Goal: Information Seeking & Learning: Learn about a topic

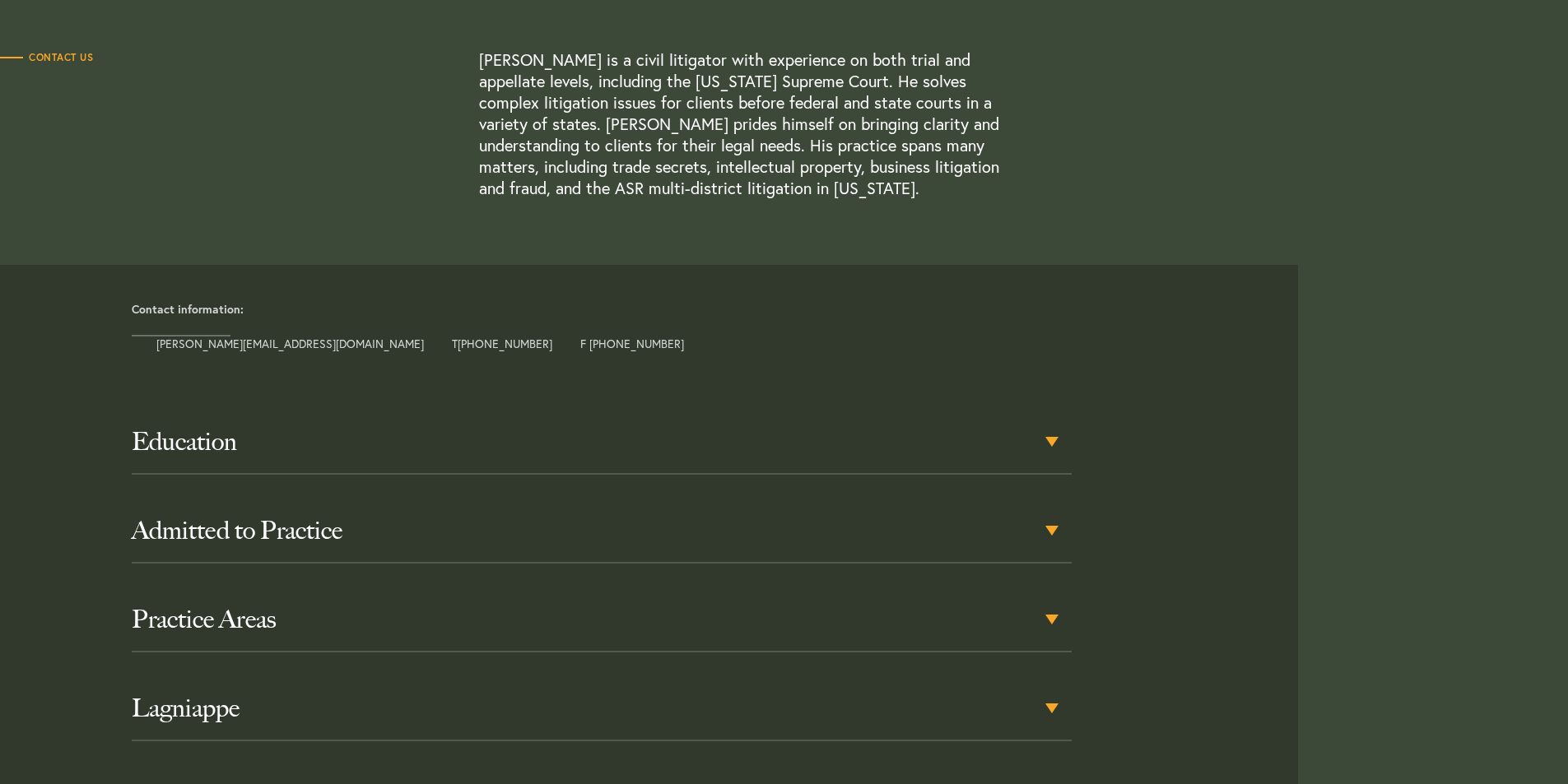
scroll to position [576, 0]
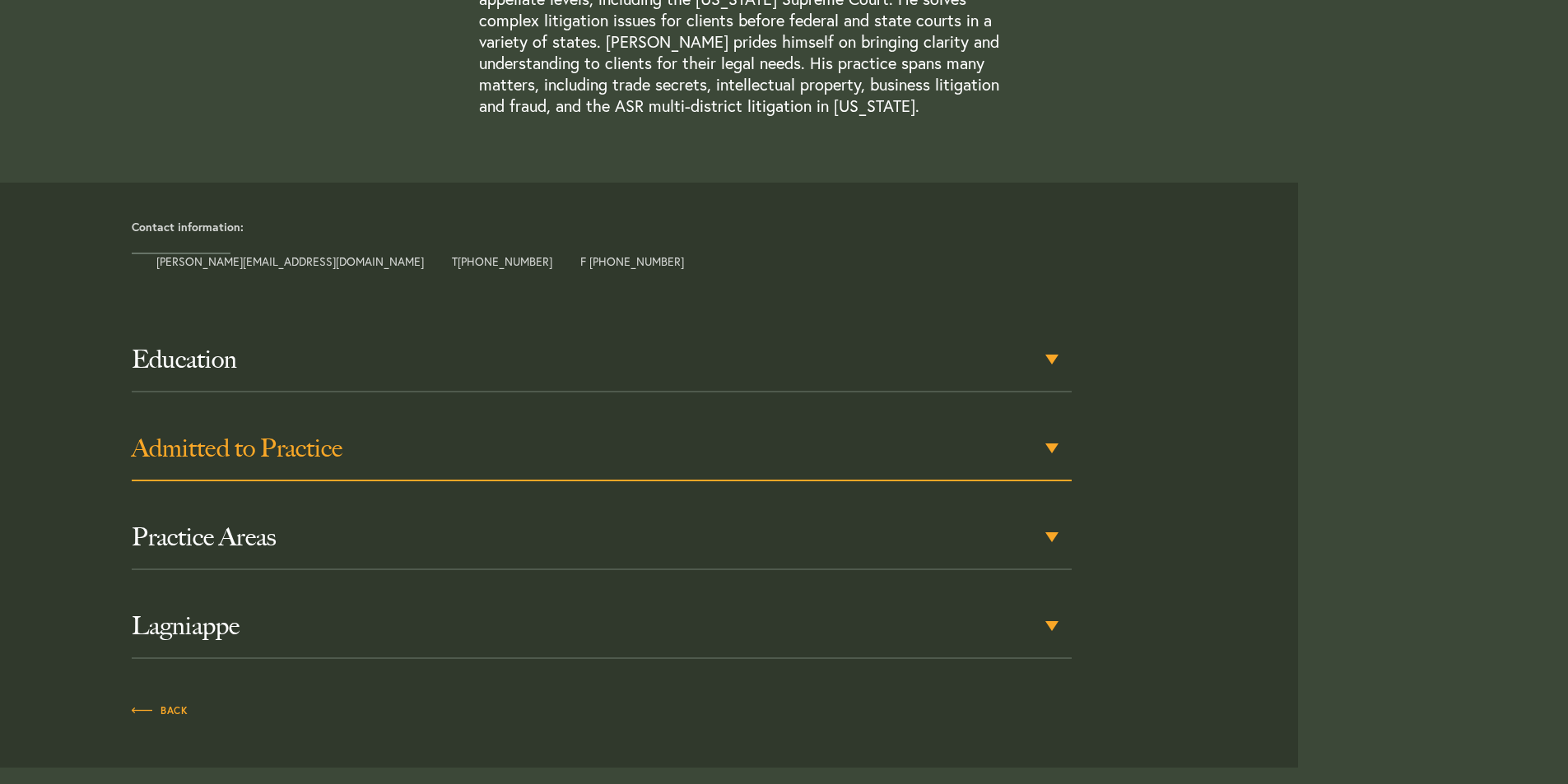
click at [1063, 453] on h3 "Admitted to Practice" at bounding box center [601, 449] width 940 height 29
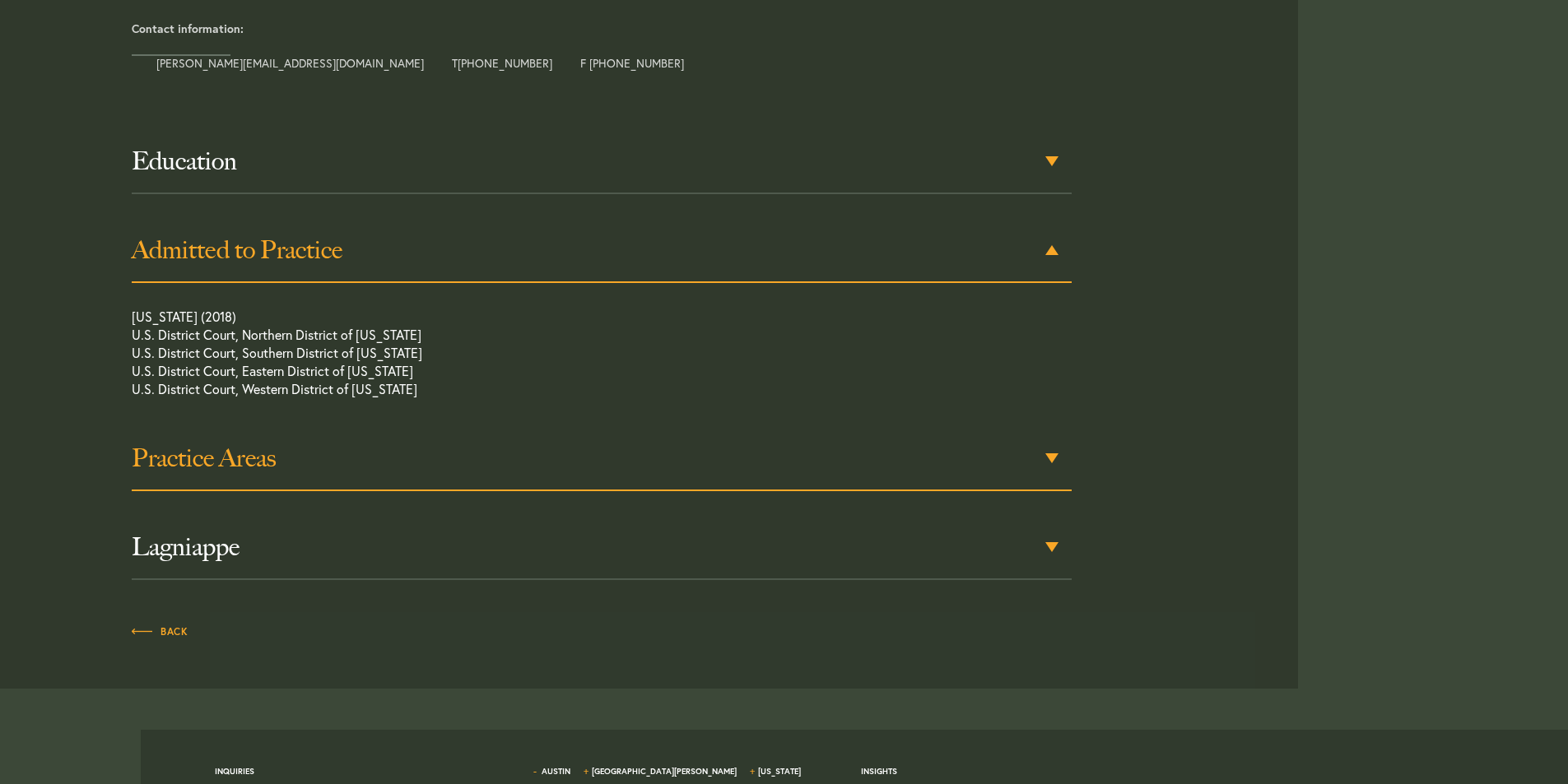
scroll to position [798, 0]
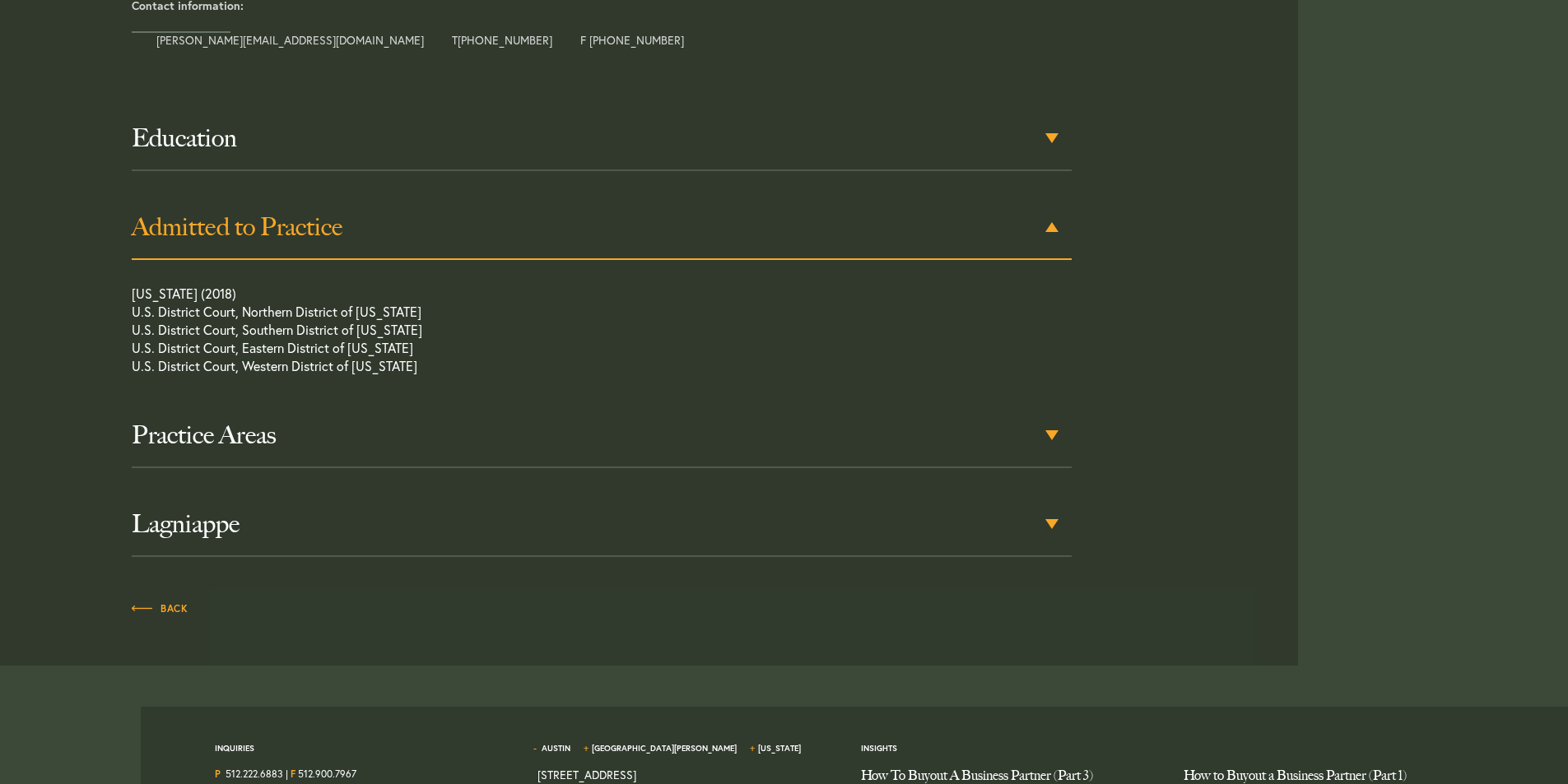
click at [1055, 223] on div "Admitted to Practice" at bounding box center [601, 228] width 940 height 64
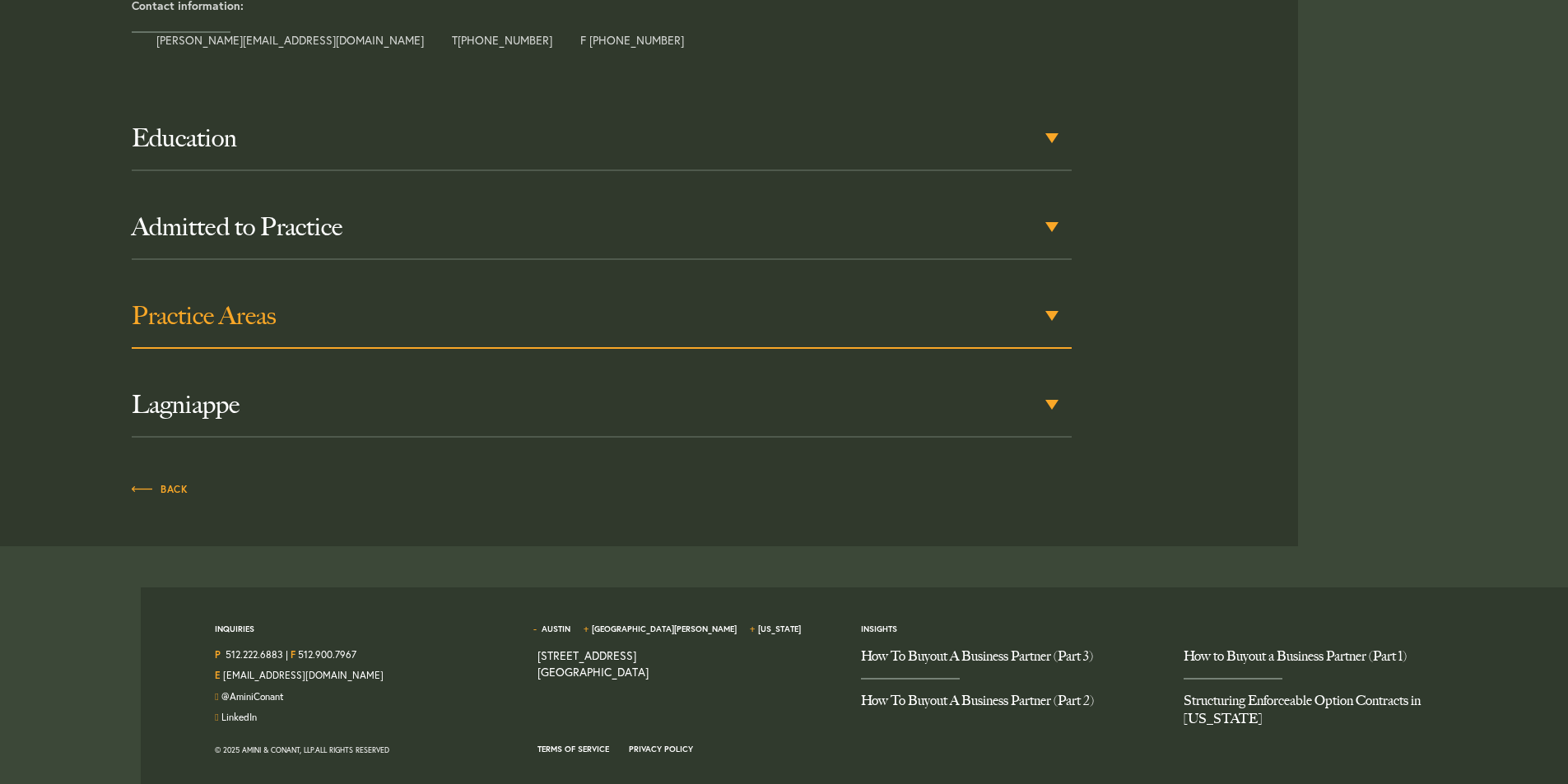
click at [1043, 309] on h3 "Practice Areas" at bounding box center [601, 315] width 940 height 29
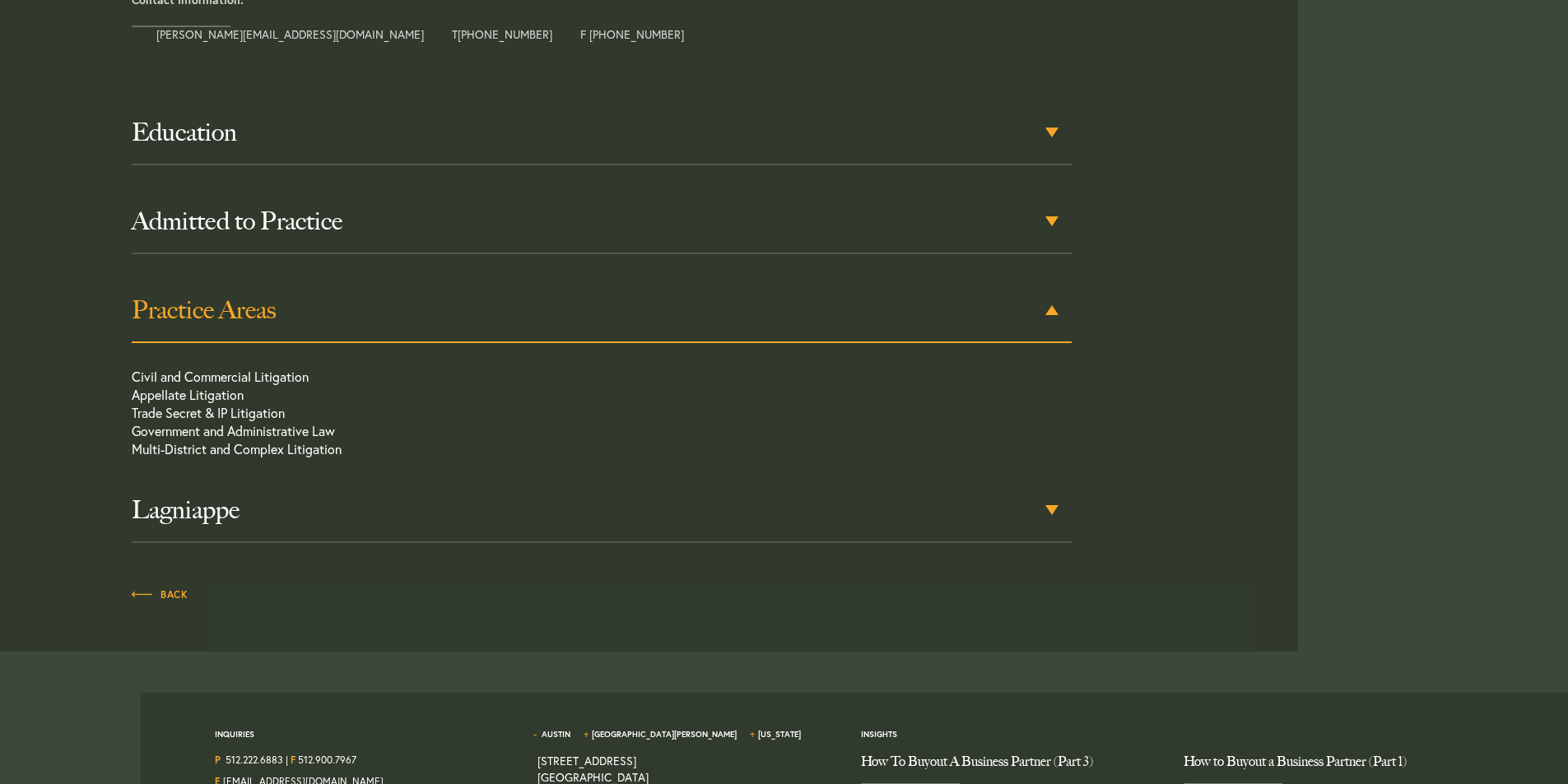
scroll to position [886, 0]
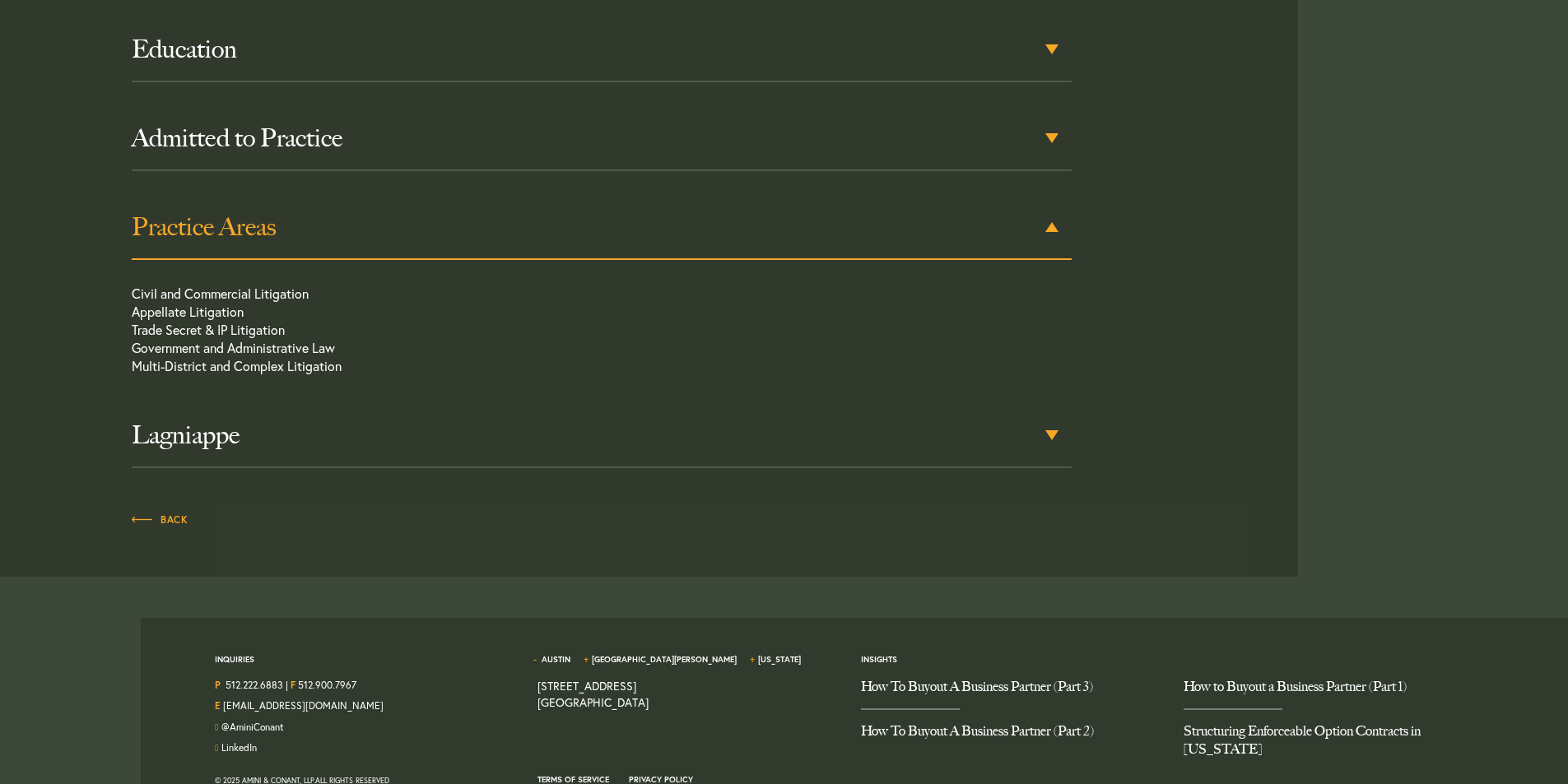
click at [1055, 230] on div "Practice Areas" at bounding box center [601, 228] width 940 height 64
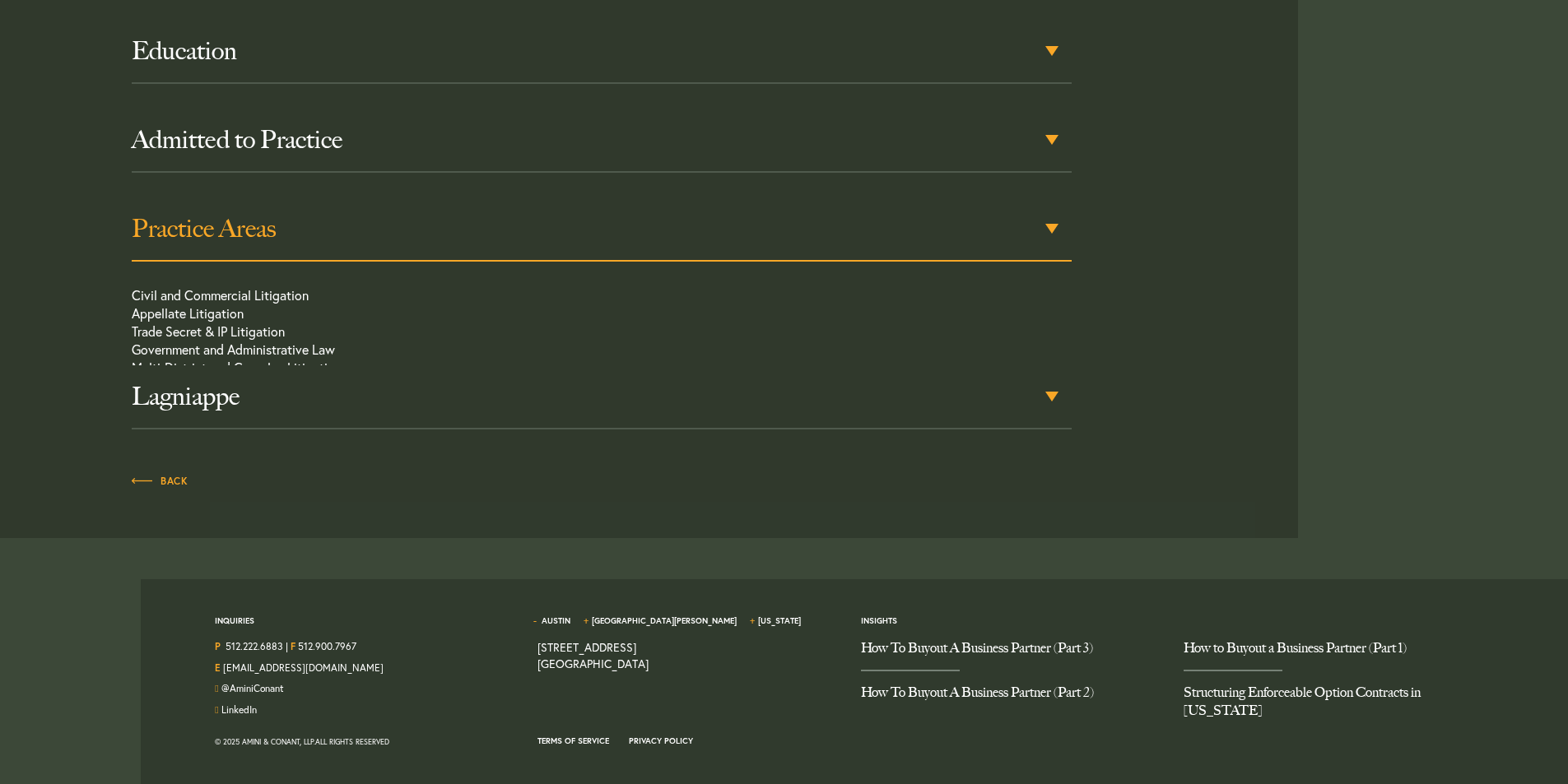
scroll to position [799, 0]
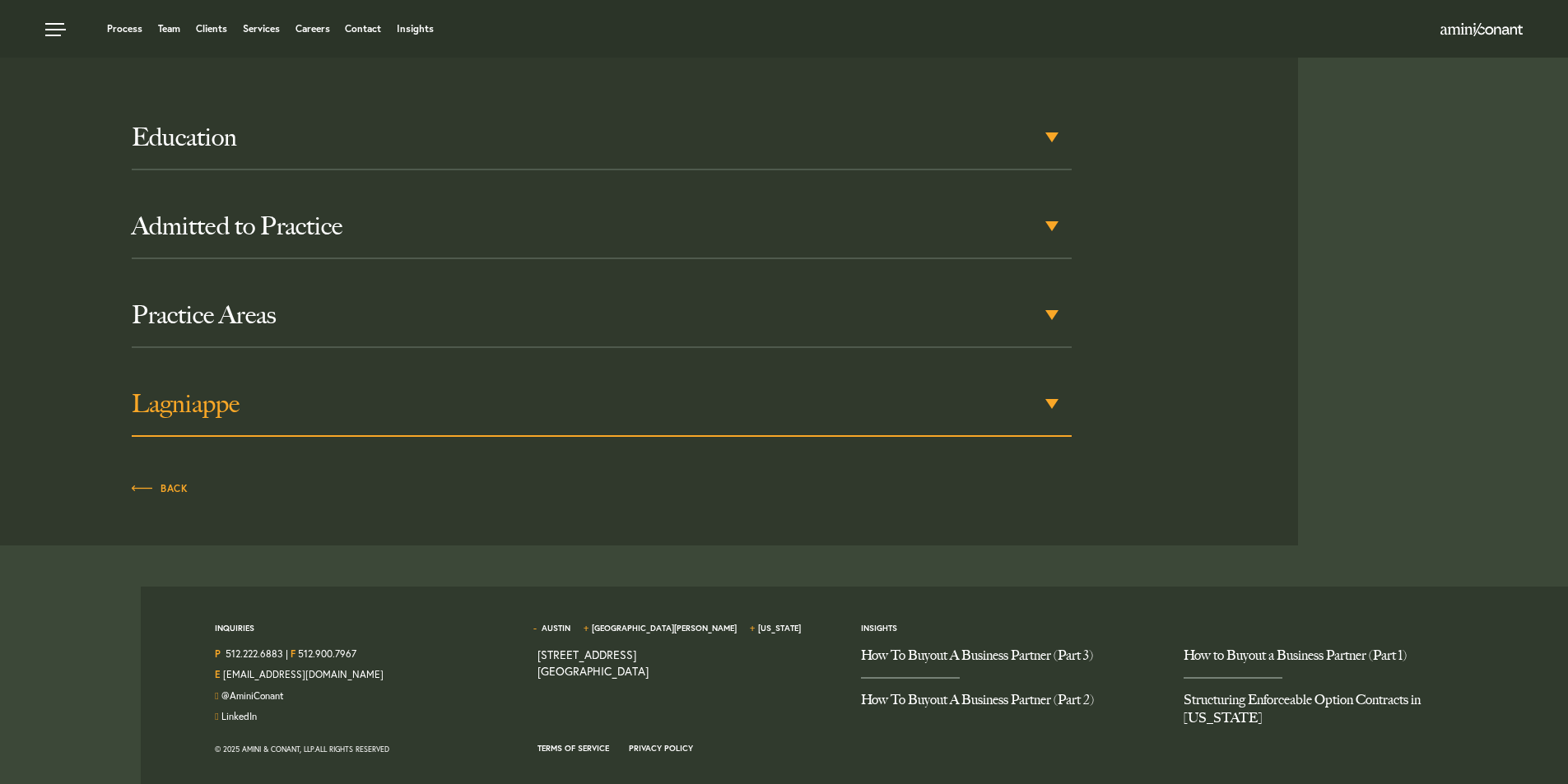
click at [1052, 401] on div "Lagniappe" at bounding box center [601, 405] width 940 height 64
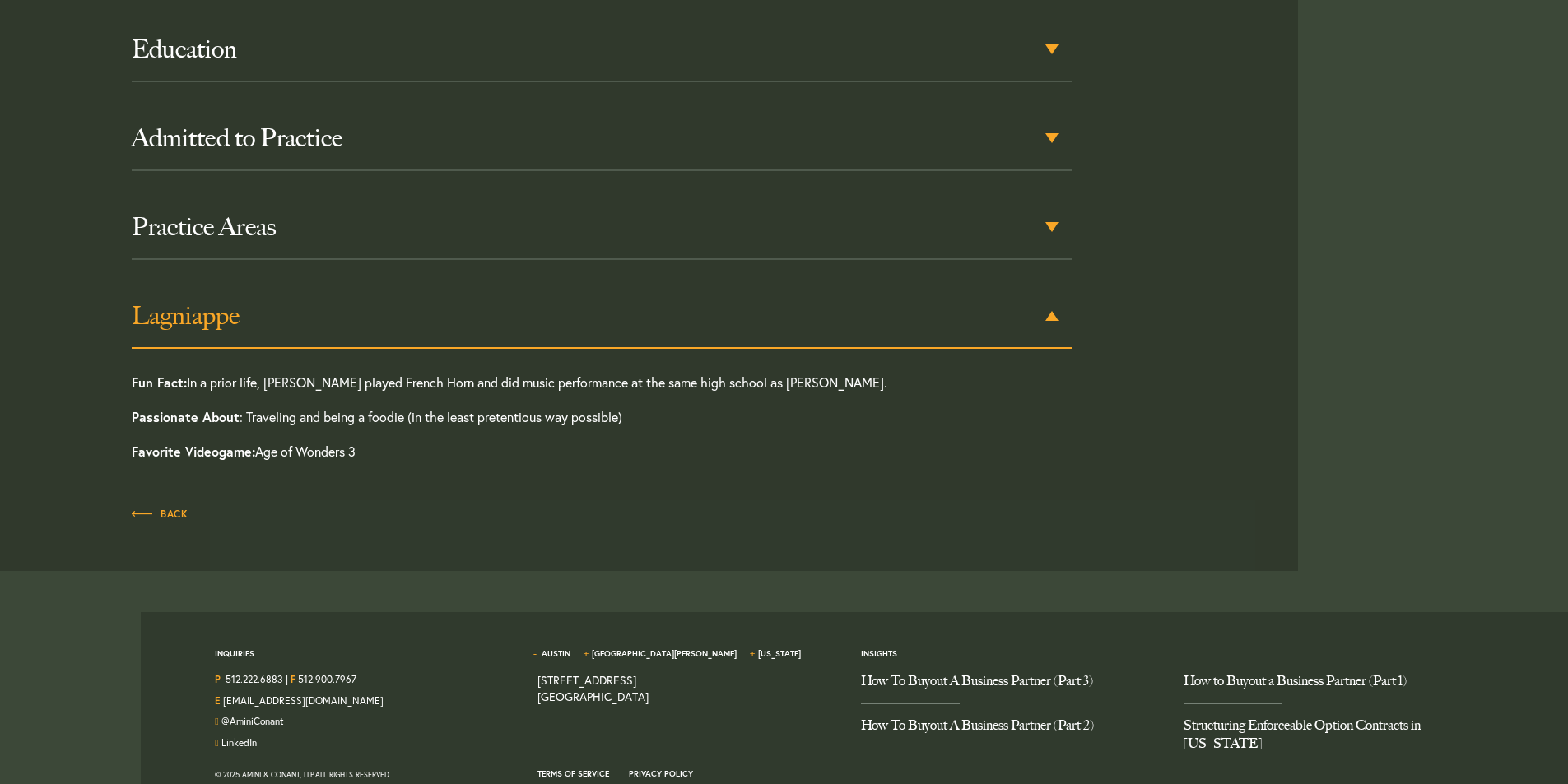
scroll to position [912, 0]
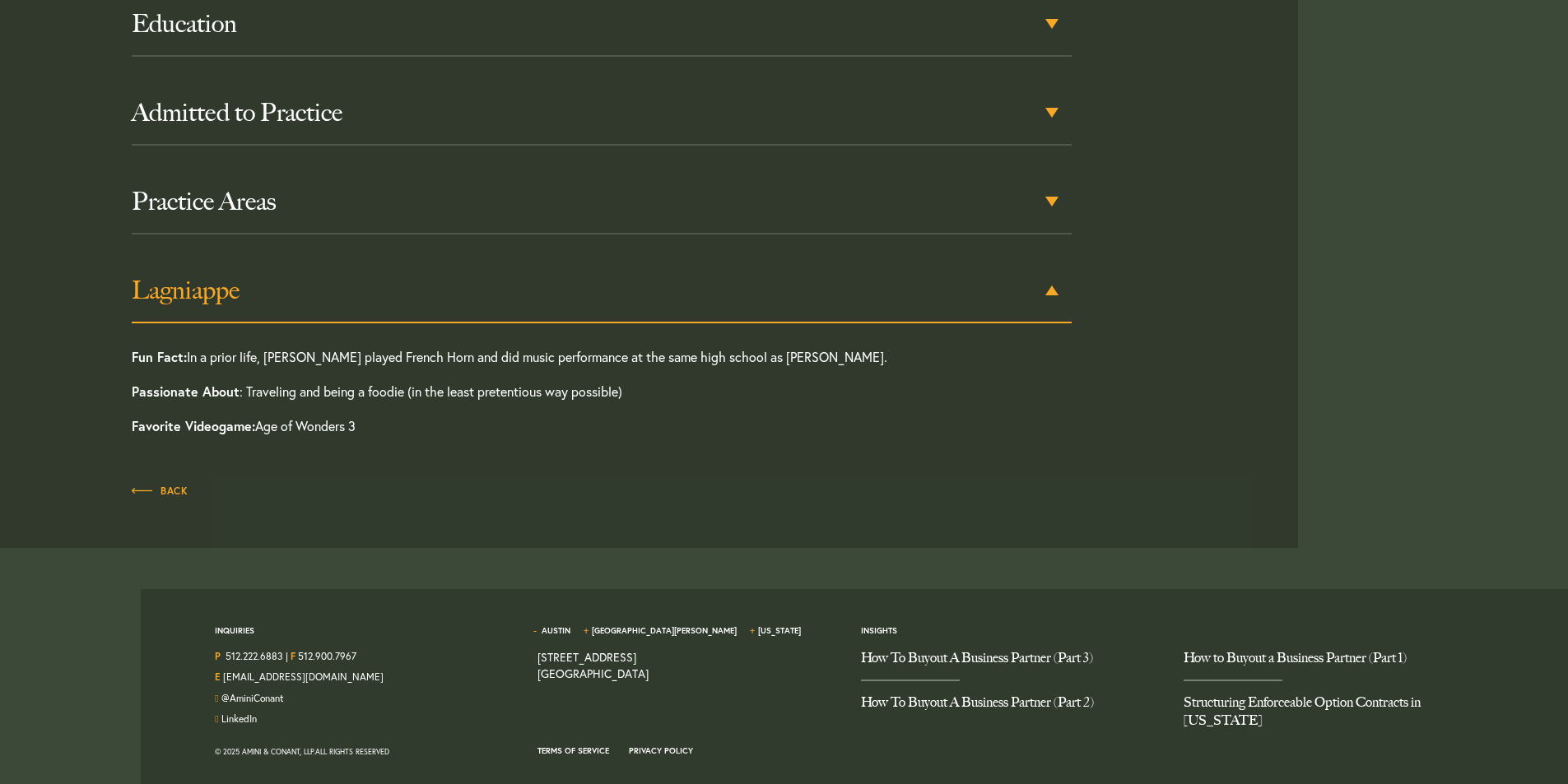
click at [1054, 312] on div "Lagniappe" at bounding box center [601, 291] width 940 height 64
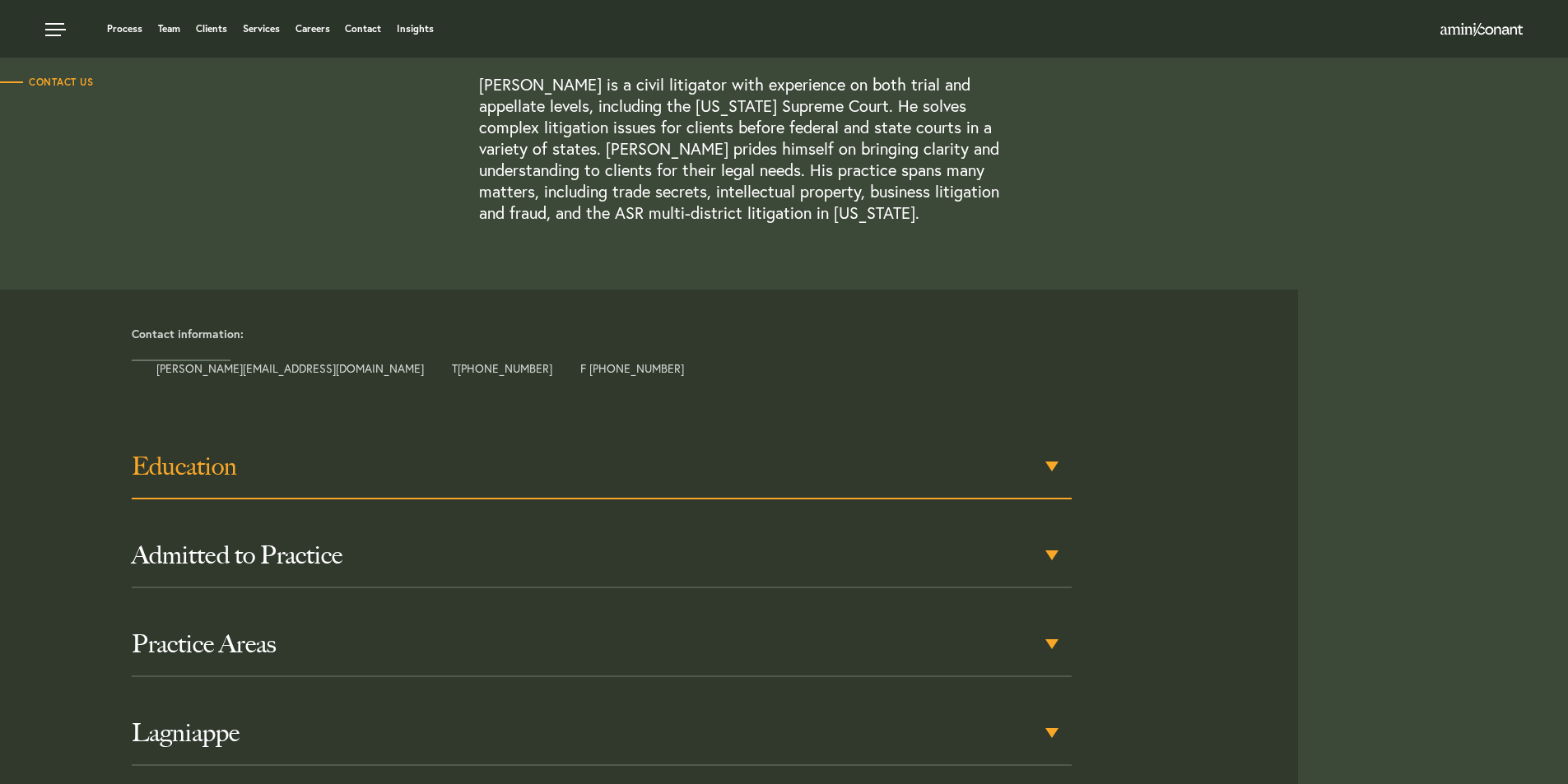
click at [965, 456] on h3 "Education" at bounding box center [601, 467] width 940 height 29
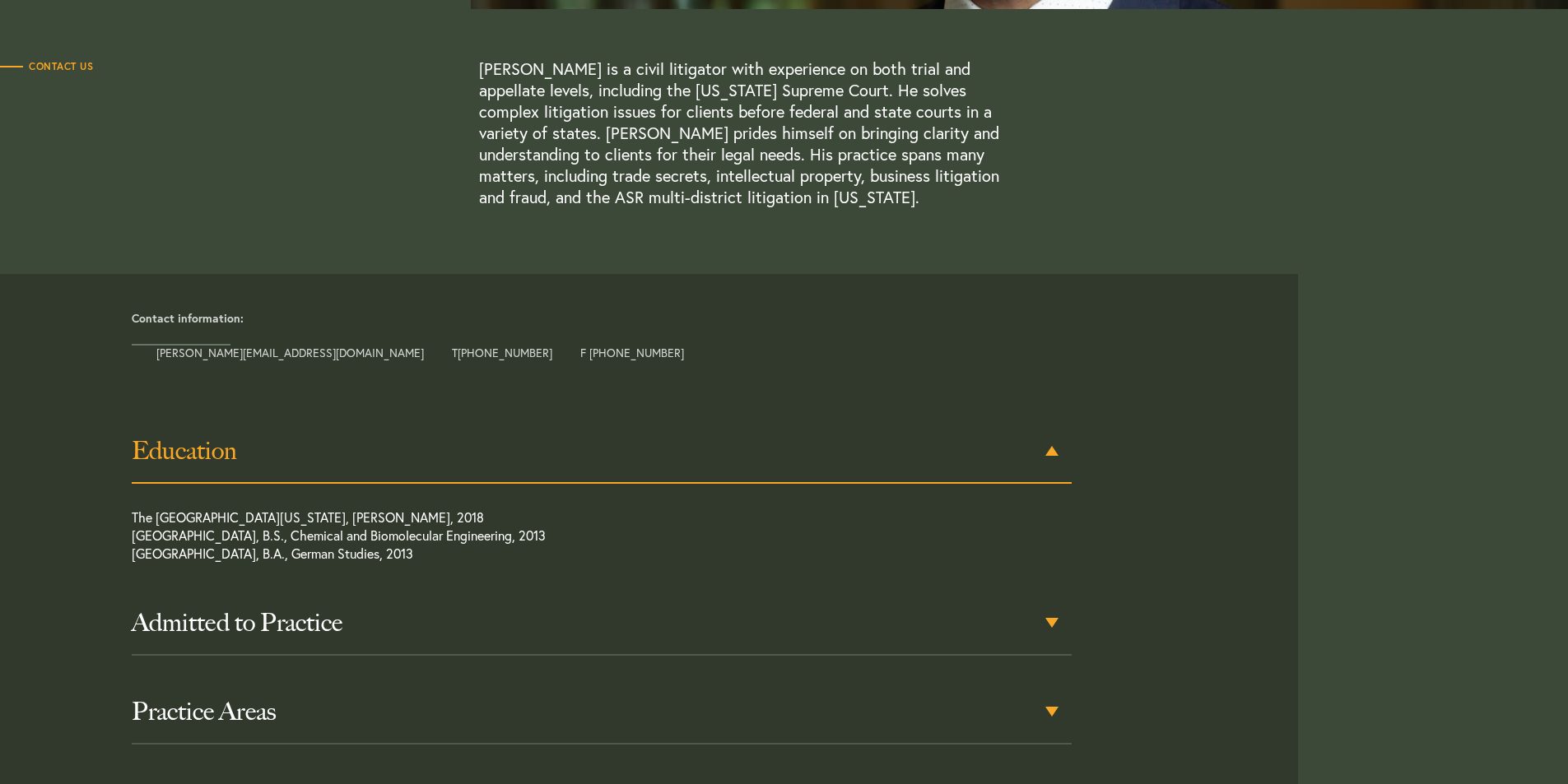
scroll to position [708, 0]
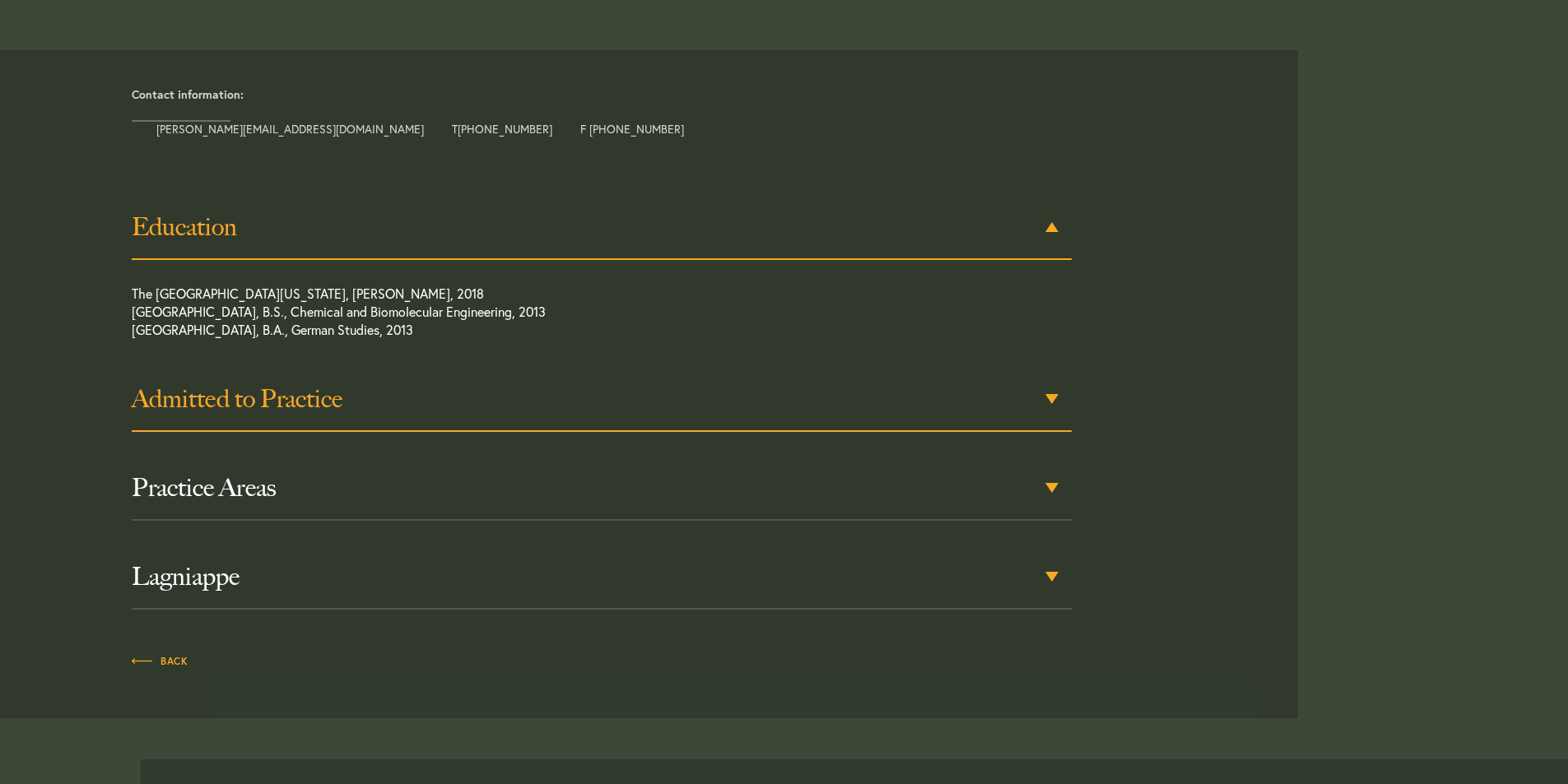
click at [953, 421] on div "Admitted to Practice" at bounding box center [601, 400] width 940 height 64
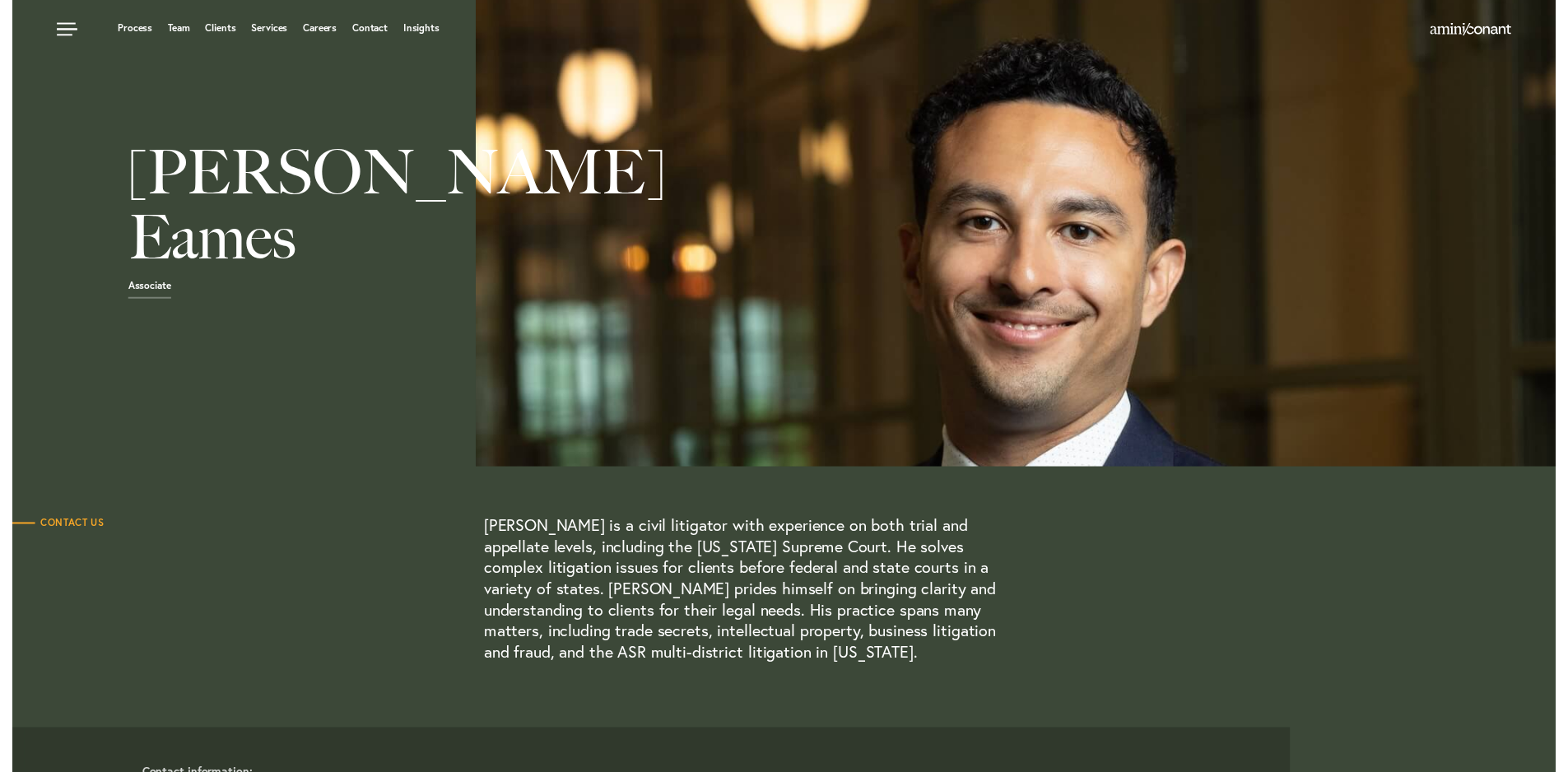
scroll to position [0, 0]
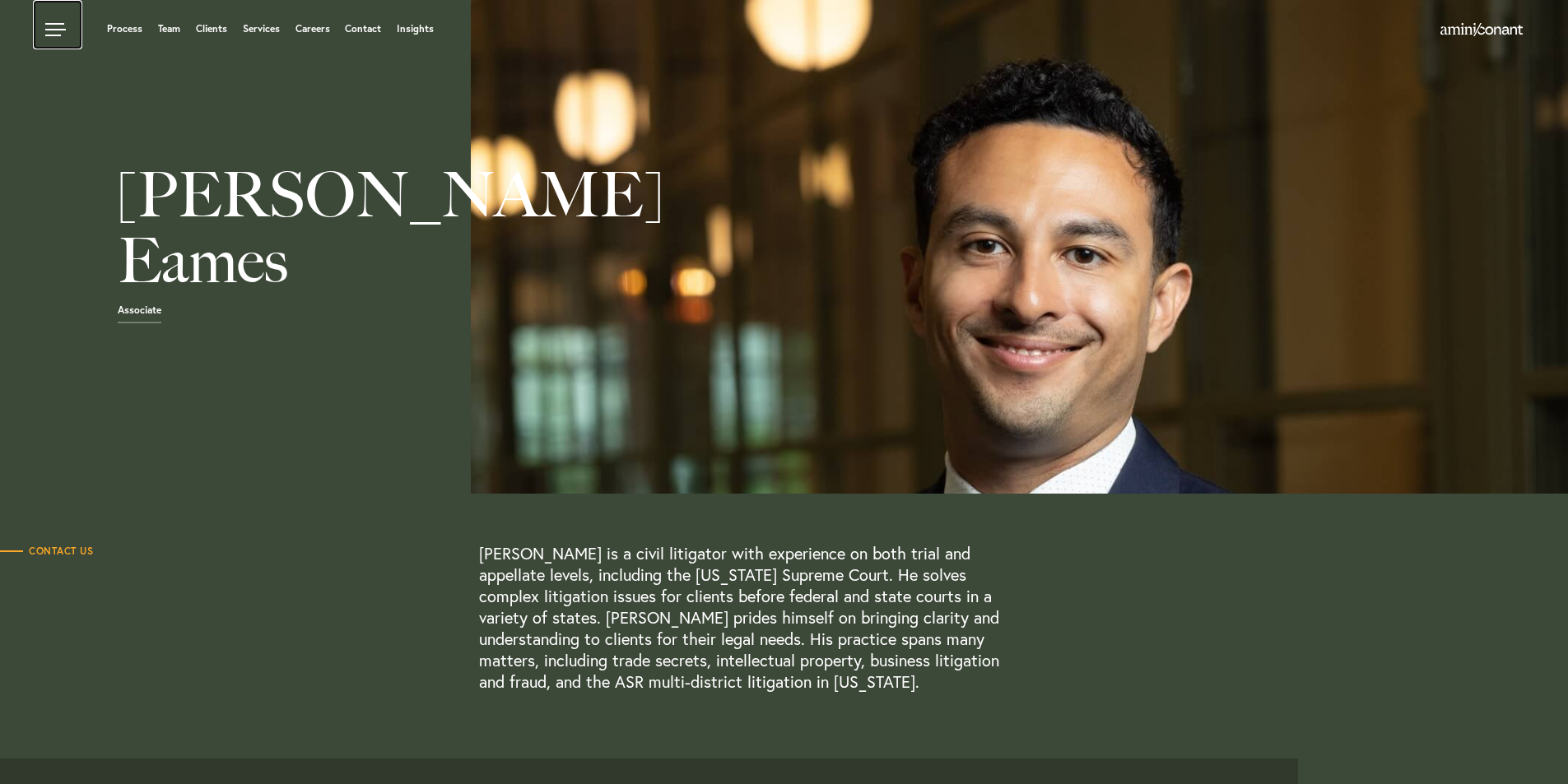
click at [54, 34] on link at bounding box center [57, 24] width 49 height 49
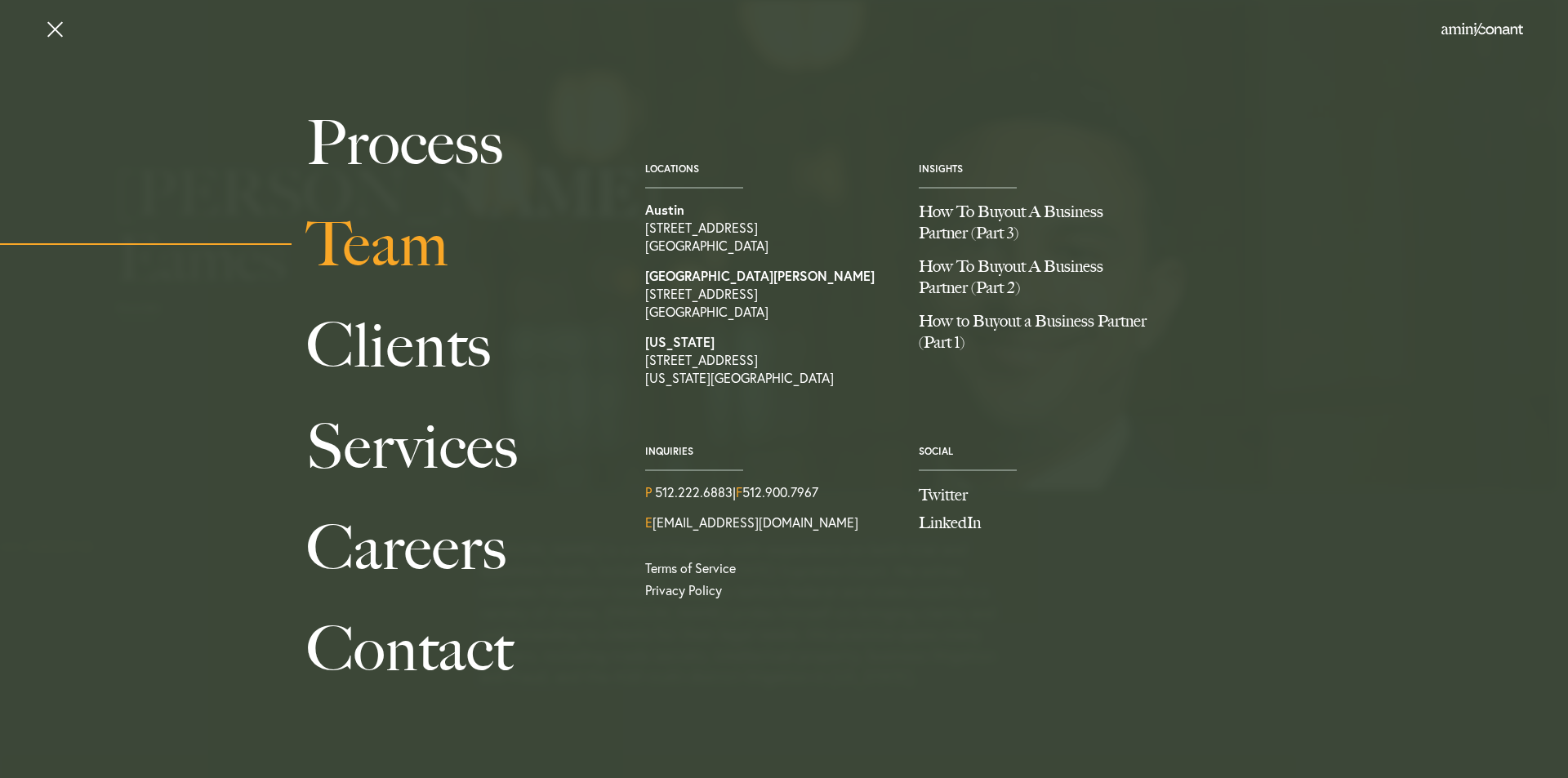
click at [421, 258] on link "Team" at bounding box center [457, 245] width 302 height 102
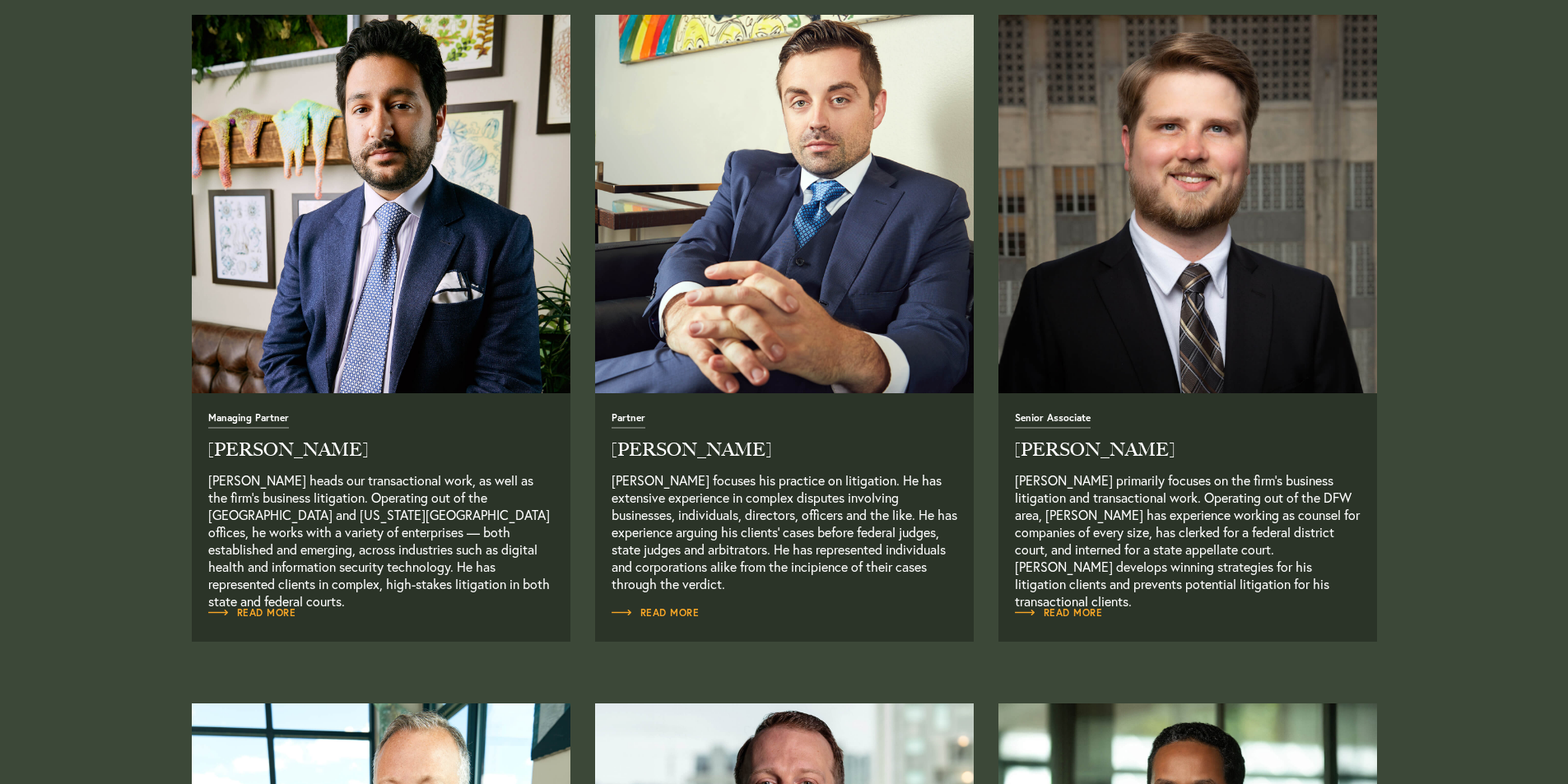
scroll to position [741, 0]
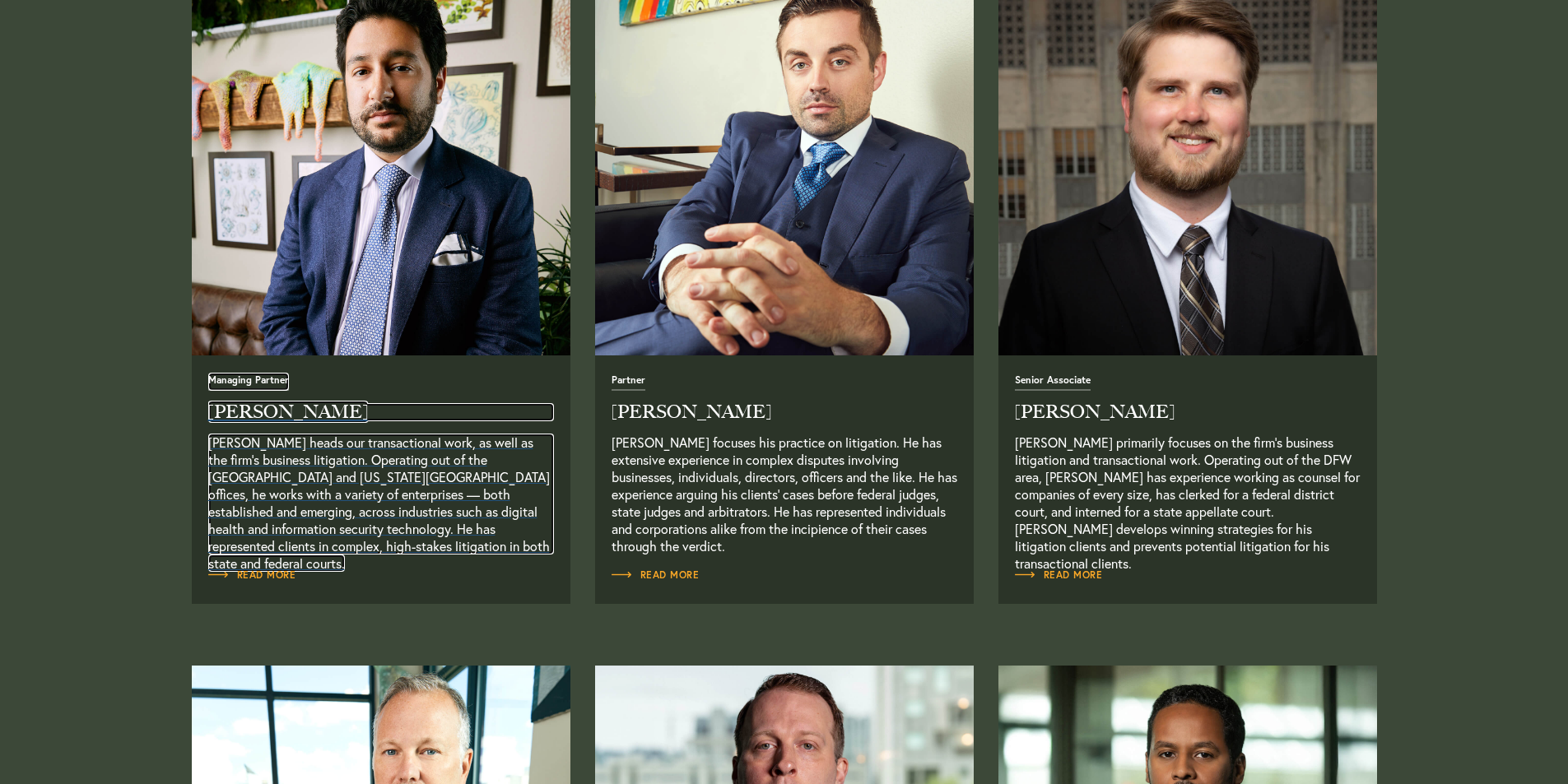
click at [280, 416] on h2 "[PERSON_NAME]" at bounding box center [381, 412] width 346 height 18
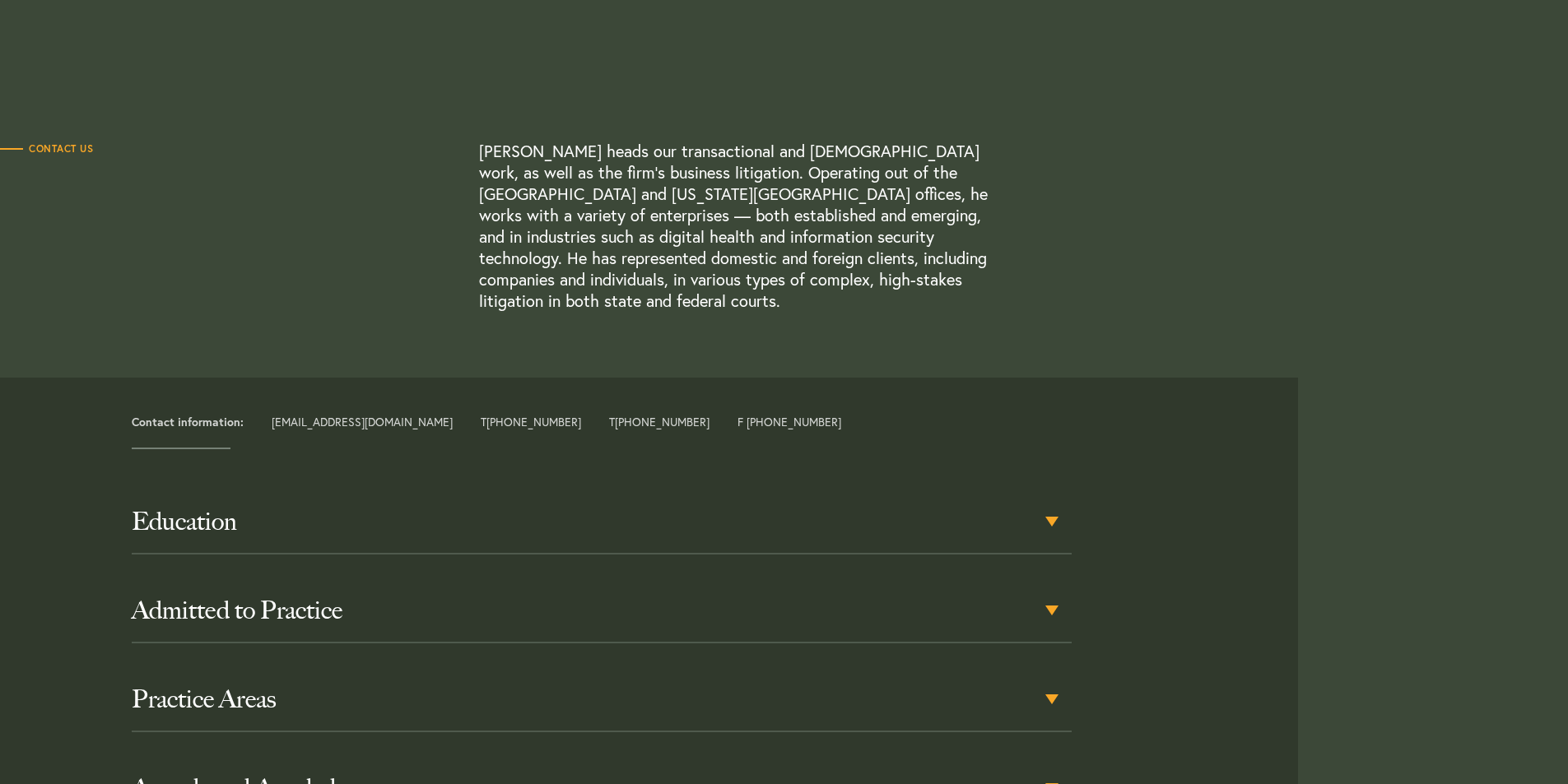
scroll to position [412, 0]
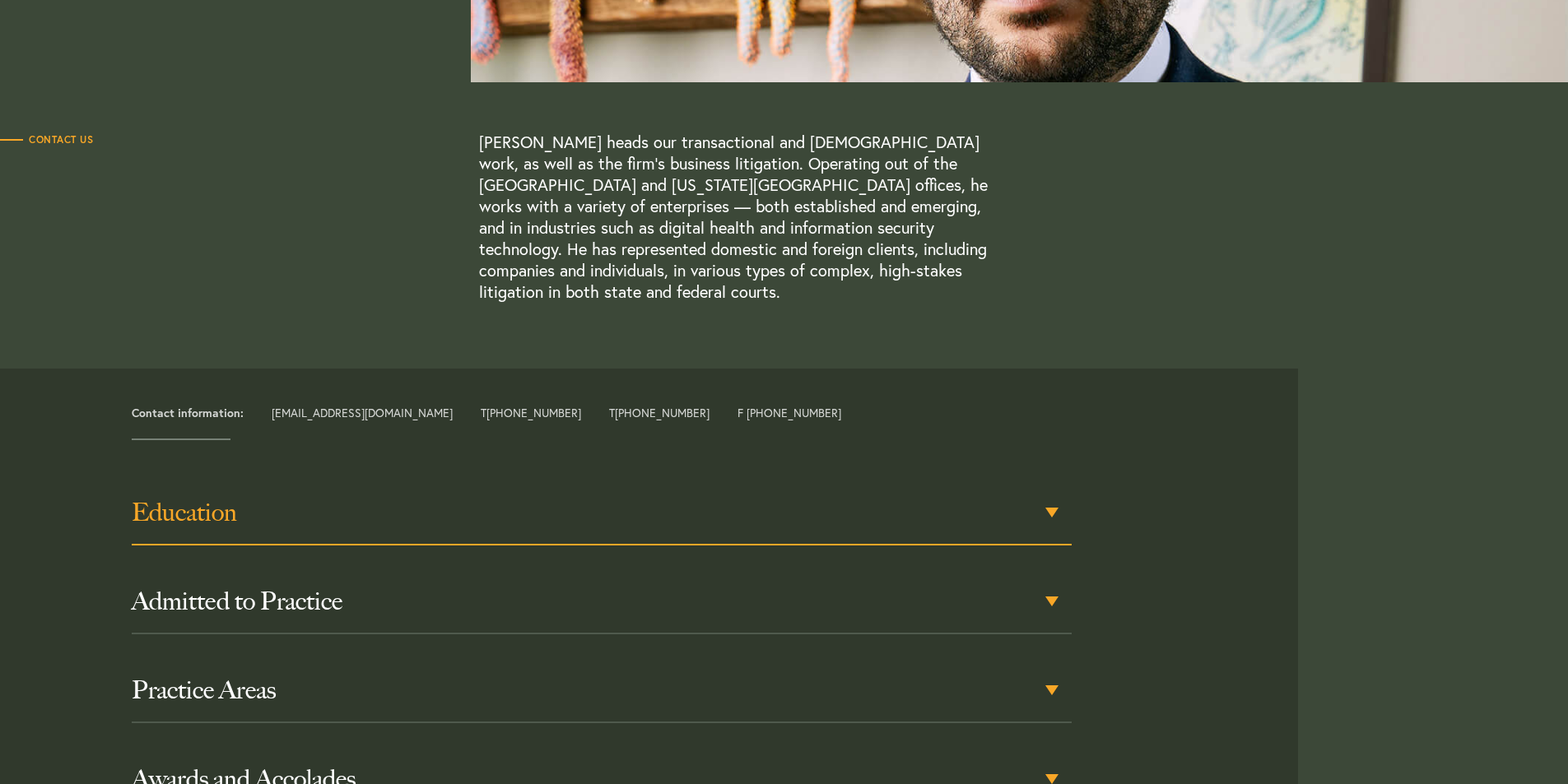
click at [836, 502] on h3 "Education" at bounding box center [601, 512] width 940 height 29
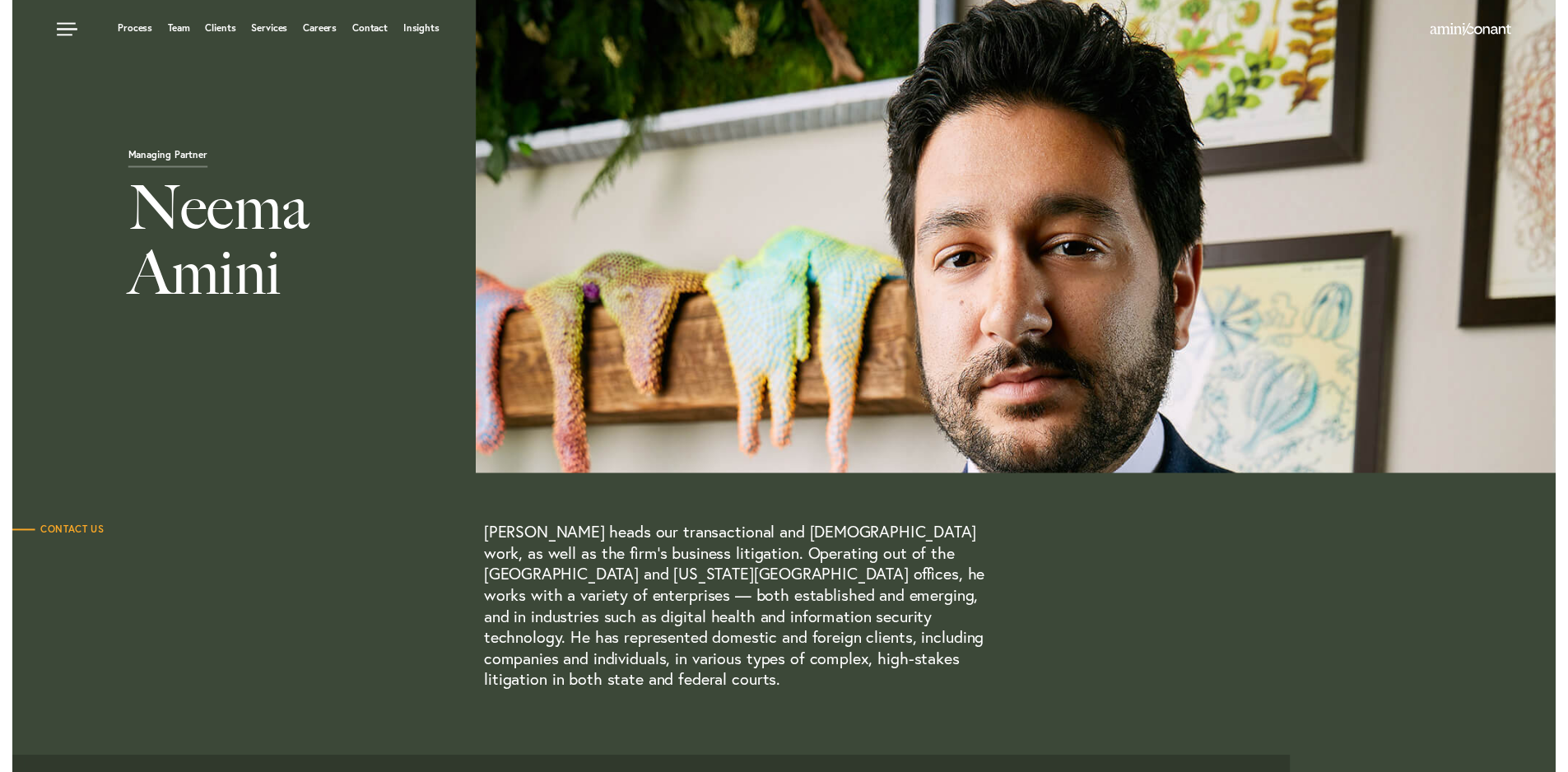
scroll to position [0, 0]
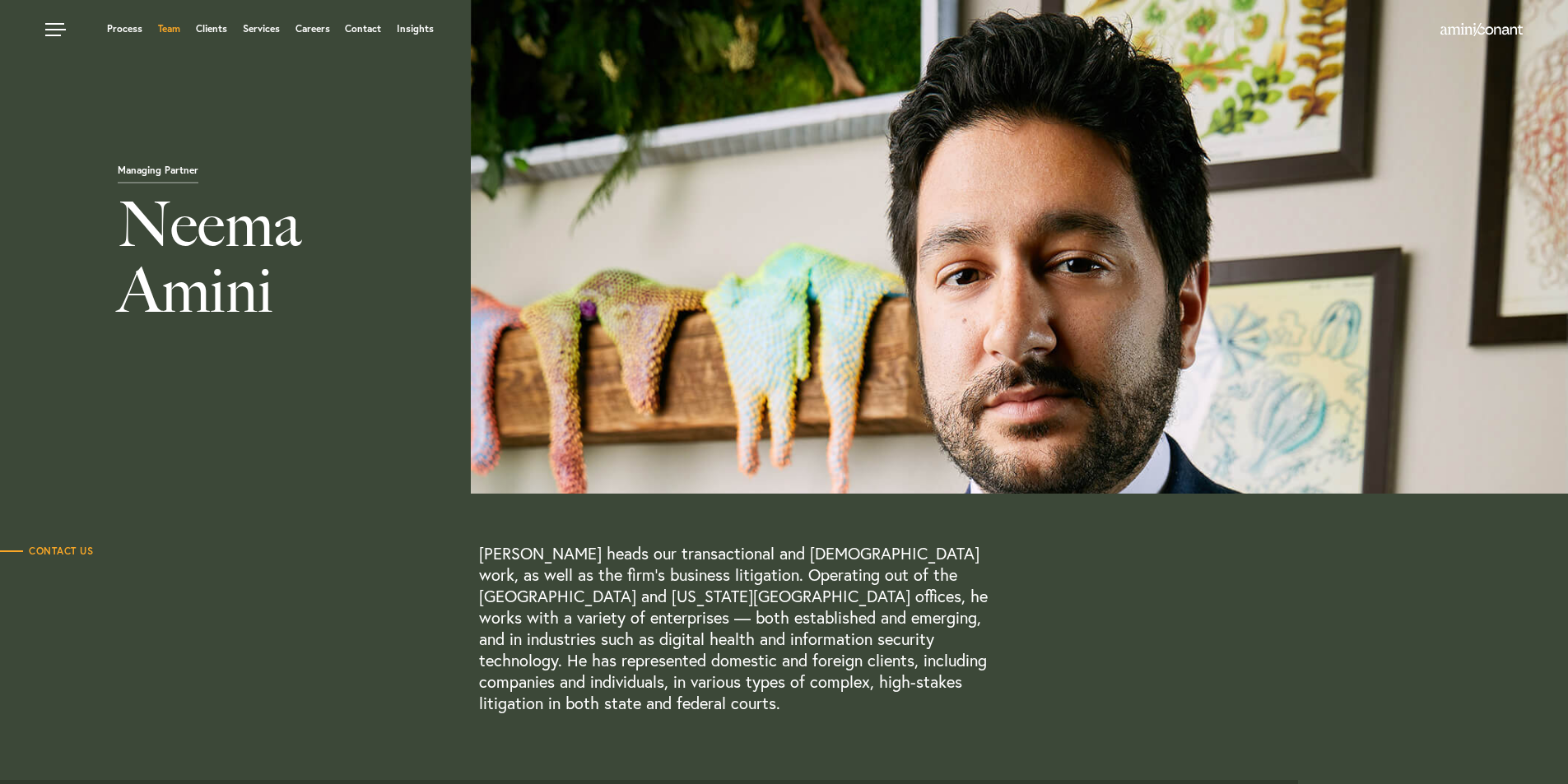
click at [162, 29] on link "Team" at bounding box center [169, 28] width 22 height 9
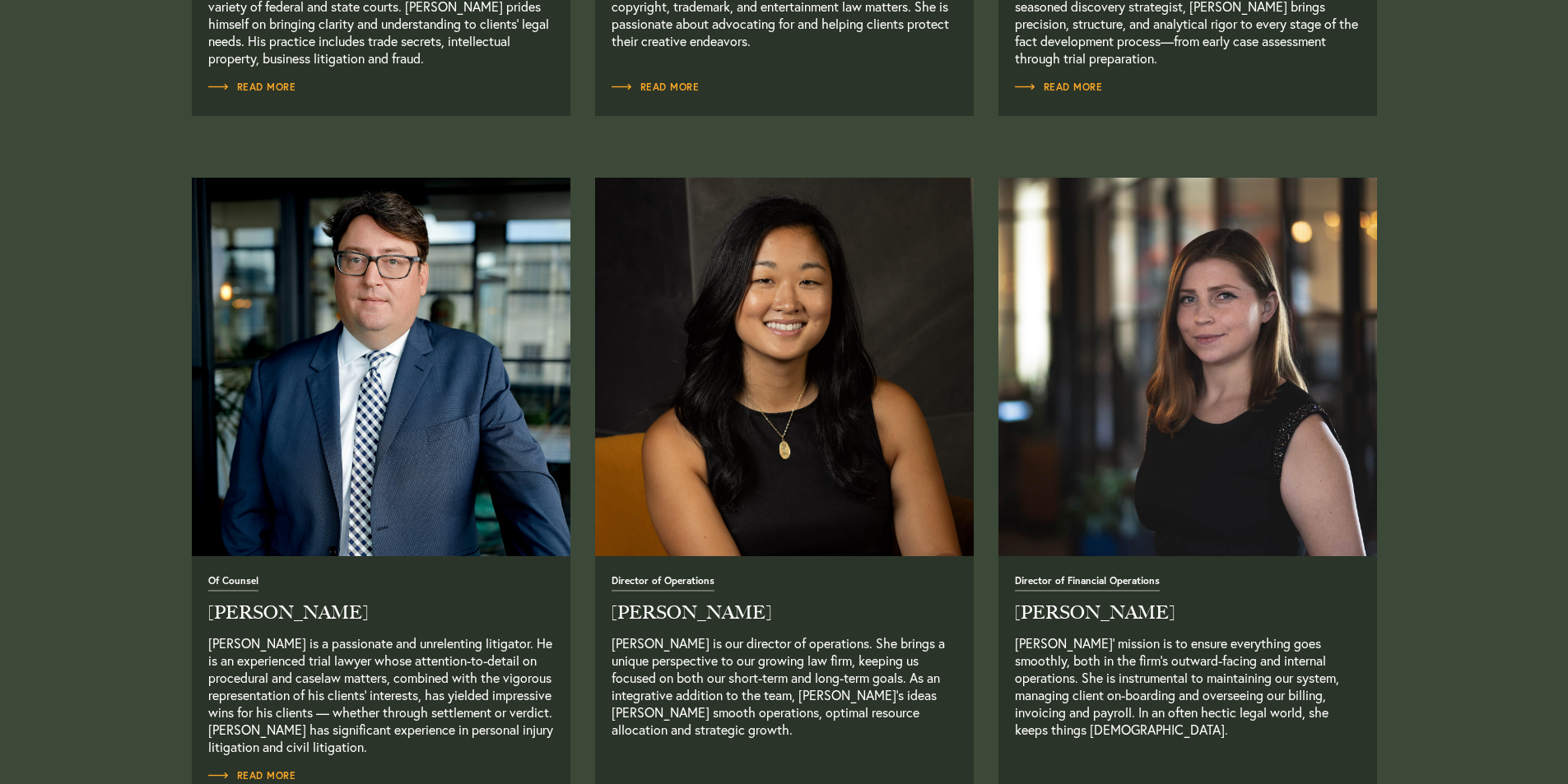
scroll to position [2716, 0]
